Goal: Download file/media

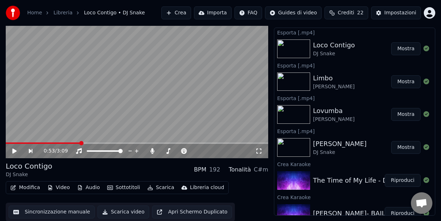
scroll to position [208, 0]
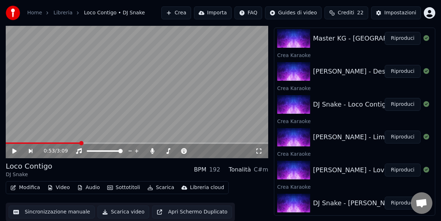
click at [398, 71] on button "Riproduci" at bounding box center [403, 71] width 36 height 13
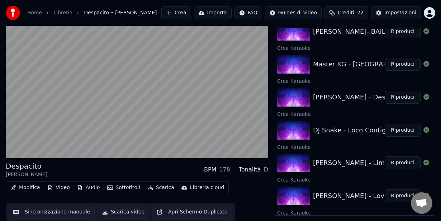
scroll to position [183, 0]
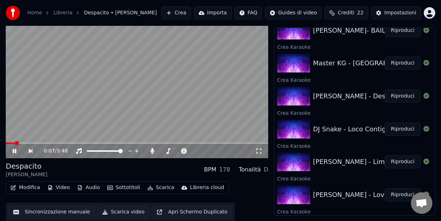
click at [69, 143] on span at bounding box center [137, 142] width 263 height 1
click at [15, 148] on icon at bounding box center [19, 151] width 16 height 6
click at [156, 189] on button "Scarica" at bounding box center [161, 188] width 33 height 10
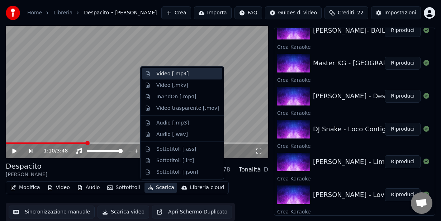
click at [159, 76] on div "Video [.mp4]" at bounding box center [172, 73] width 32 height 7
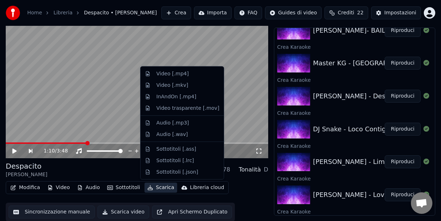
scroll to position [216, 0]
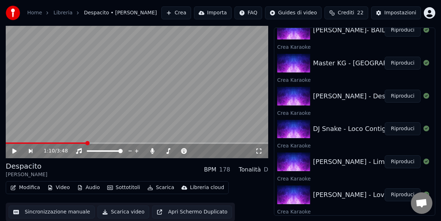
click at [397, 60] on button "Riproduci" at bounding box center [403, 63] width 36 height 13
click at [44, 143] on span at bounding box center [137, 142] width 263 height 1
click at [15, 151] on icon at bounding box center [15, 151] width 4 height 4
click at [39, 142] on span at bounding box center [27, 142] width 43 height 1
click at [11, 149] on icon at bounding box center [19, 151] width 16 height 6
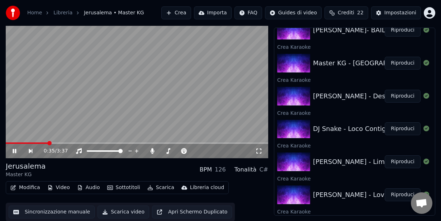
click at [15, 150] on icon at bounding box center [15, 151] width 4 height 4
click at [32, 143] on span at bounding box center [19, 142] width 27 height 1
click at [14, 153] on icon at bounding box center [19, 151] width 16 height 6
click at [15, 150] on icon at bounding box center [15, 151] width 4 height 4
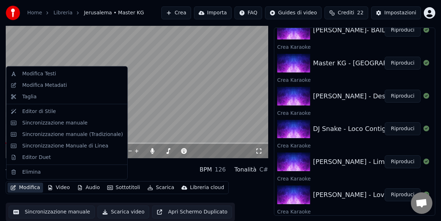
click at [24, 187] on button "Modifica" at bounding box center [26, 188] width 36 height 10
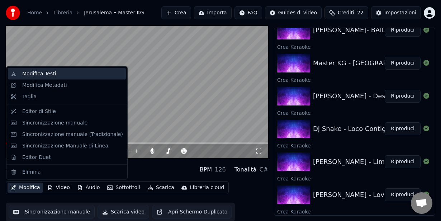
click at [44, 79] on div "Modifica Testi" at bounding box center [67, 73] width 118 height 11
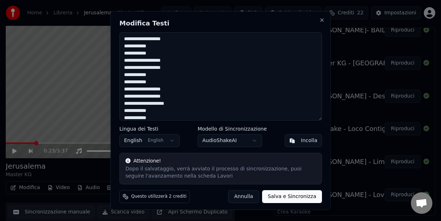
click at [240, 195] on button "Annulla" at bounding box center [243, 196] width 31 height 13
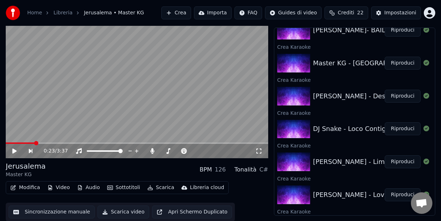
click at [15, 151] on icon at bounding box center [14, 151] width 4 height 5
click at [63, 142] on span at bounding box center [137, 142] width 263 height 1
click at [16, 149] on icon at bounding box center [15, 151] width 4 height 4
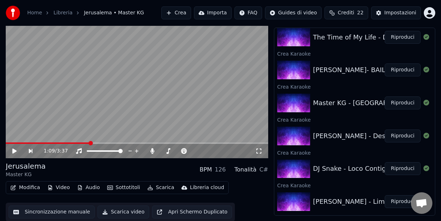
scroll to position [174, 0]
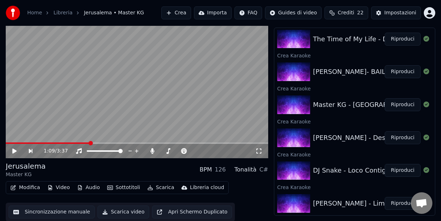
click at [396, 70] on button "Riproduci" at bounding box center [403, 71] width 36 height 13
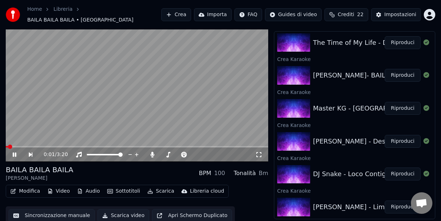
click at [46, 146] on span at bounding box center [137, 146] width 263 height 1
click at [16, 153] on icon at bounding box center [15, 155] width 4 height 4
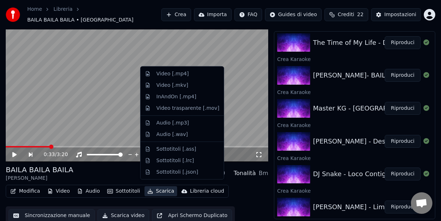
click at [163, 190] on button "Scarica" at bounding box center [161, 191] width 33 height 10
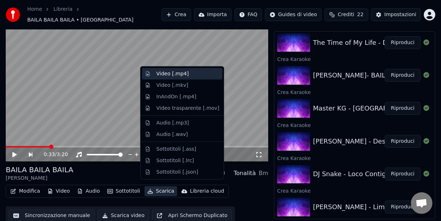
click at [158, 78] on div "Video [.mp4]" at bounding box center [182, 73] width 80 height 11
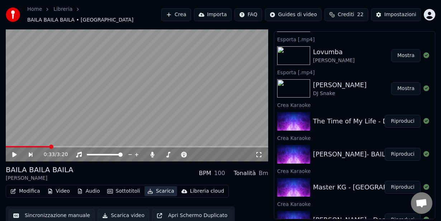
scroll to position [129, 0]
click at [394, 116] on button "Riproduci" at bounding box center [403, 121] width 36 height 13
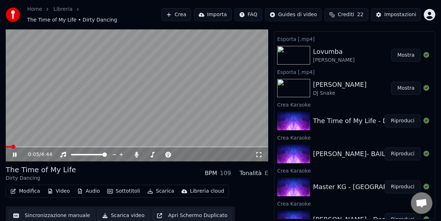
click at [102, 146] on span at bounding box center [137, 146] width 263 height 1
click at [16, 153] on icon at bounding box center [15, 155] width 4 height 4
click at [151, 188] on button "Scarica" at bounding box center [161, 191] width 33 height 10
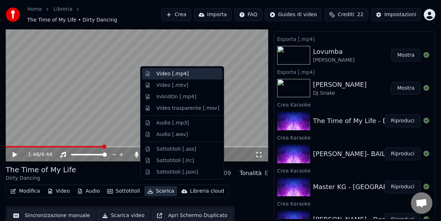
click at [161, 72] on div "Video [.mp4]" at bounding box center [172, 73] width 32 height 7
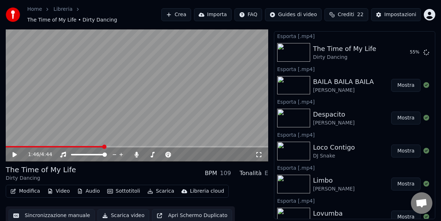
click at [402, 148] on button "Mostra" at bounding box center [406, 151] width 29 height 13
